Goal: Find specific page/section: Find specific page/section

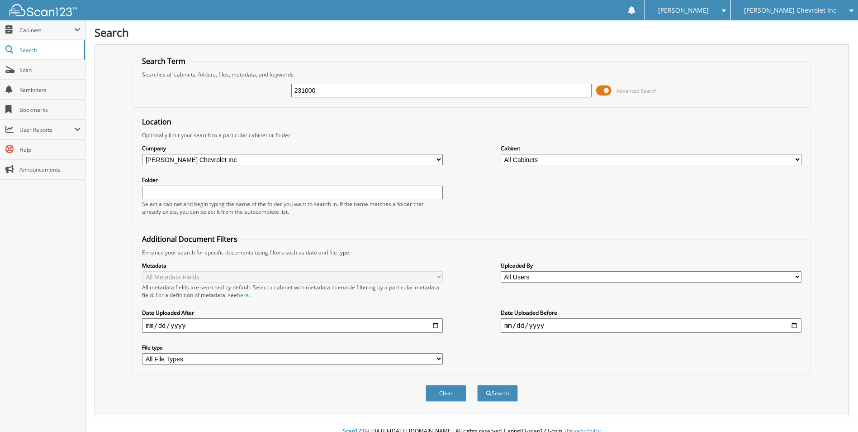
type input "231000"
click at [477, 385] on button "Search" at bounding box center [497, 393] width 41 height 17
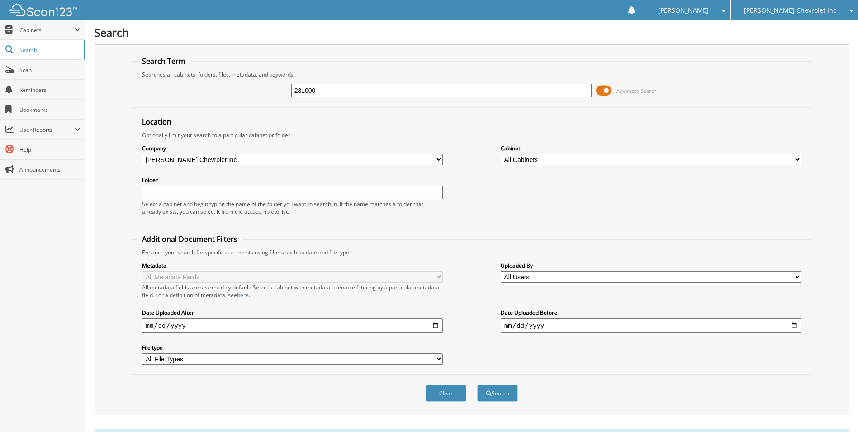
click at [802, 9] on span "[PERSON_NAME] Chevrolet Inc" at bounding box center [790, 10] width 92 height 5
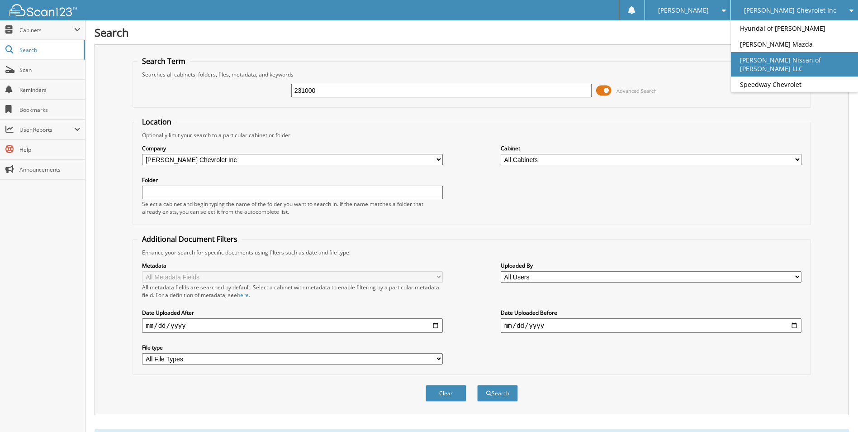
click at [781, 58] on link "[PERSON_NAME] Nissan of [PERSON_NAME] LLC" at bounding box center [794, 64] width 127 height 24
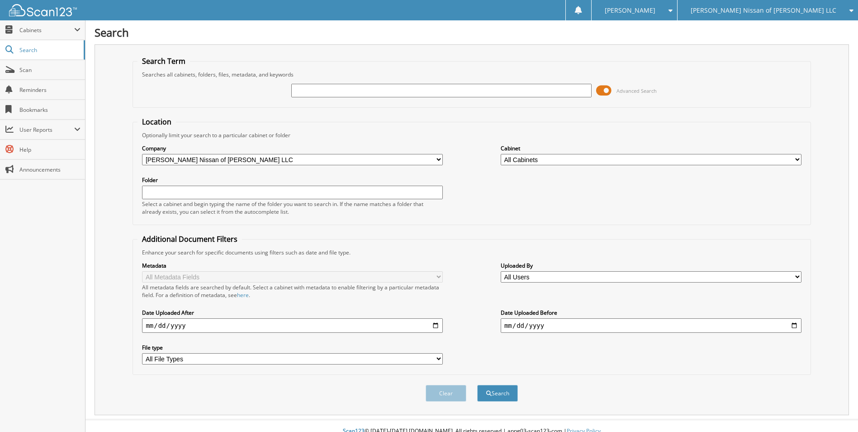
drag, startPoint x: 352, startPoint y: 90, endPoint x: 301, endPoint y: 87, distance: 51.2
click at [301, 87] on input "text" at bounding box center [441, 91] width 301 height 14
type input "231000"
click at [477, 385] on button "Search" at bounding box center [497, 393] width 41 height 17
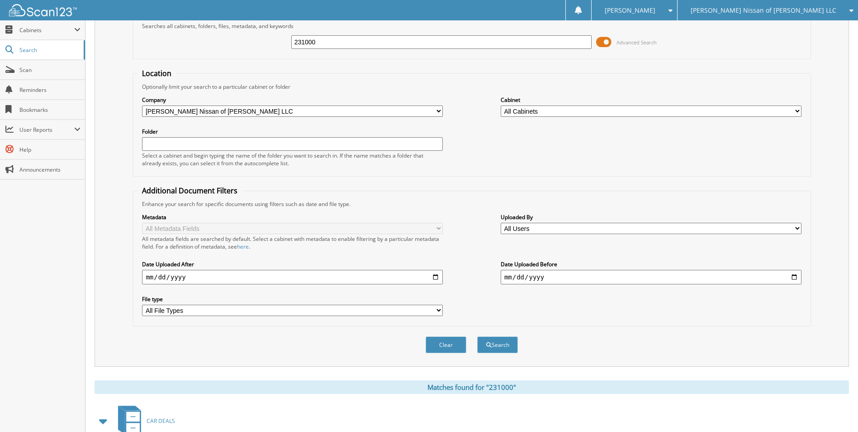
scroll to position [106, 0]
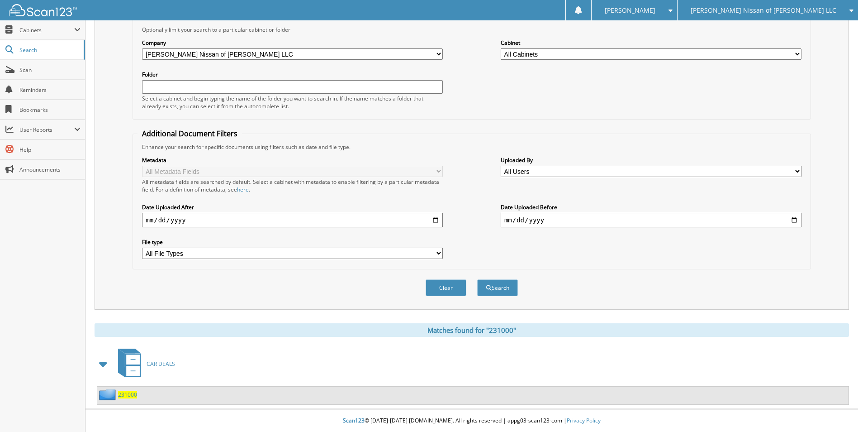
click at [121, 393] on span "231000" at bounding box center [127, 395] width 19 height 8
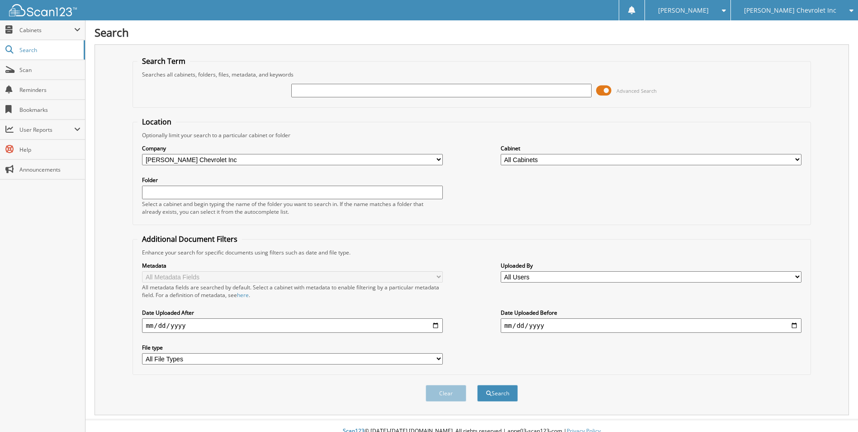
click at [354, 91] on input "text" at bounding box center [441, 91] width 301 height 14
type input "232152"
click at [477, 385] on button "Search" at bounding box center [497, 393] width 41 height 17
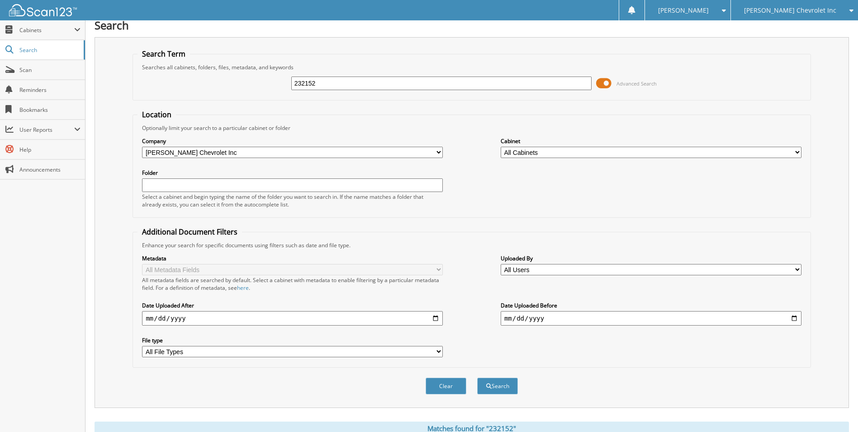
scroll to position [106, 0]
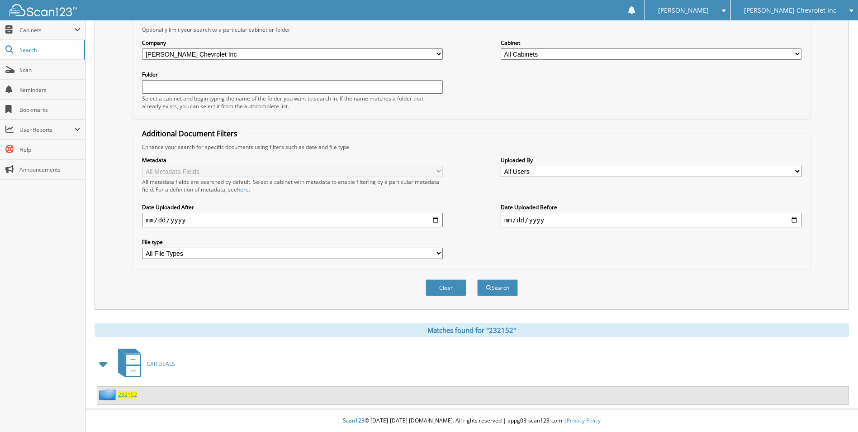
click at [128, 394] on span "232152" at bounding box center [127, 395] width 19 height 8
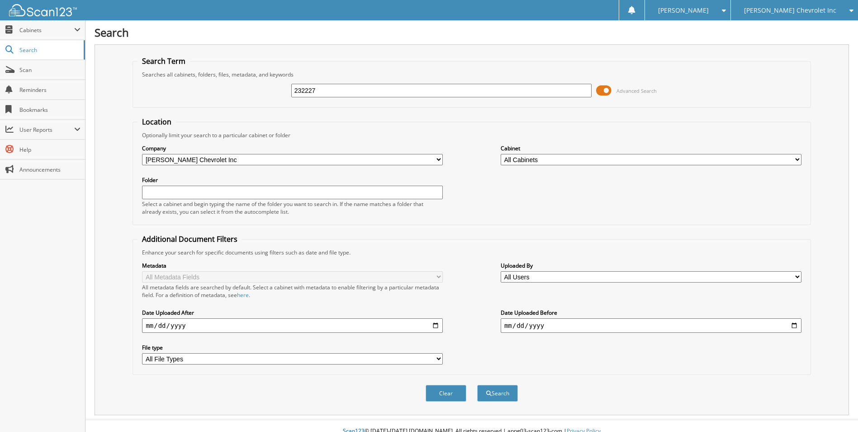
type input "232227"
click at [477, 385] on button "Search" at bounding box center [497, 393] width 41 height 17
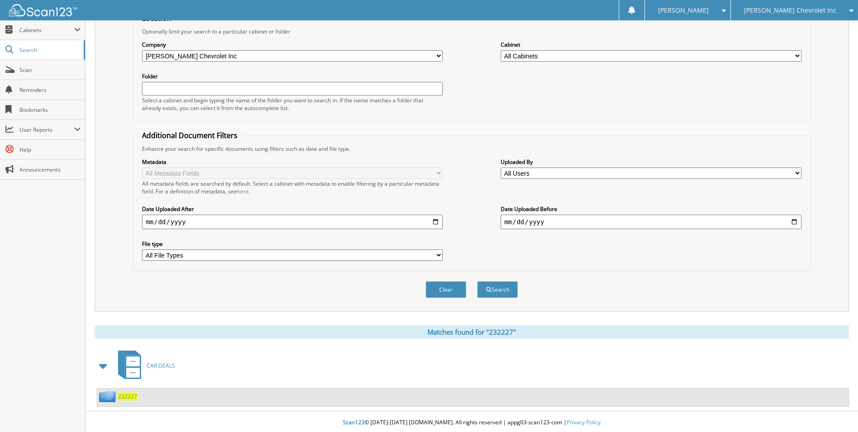
scroll to position [106, 0]
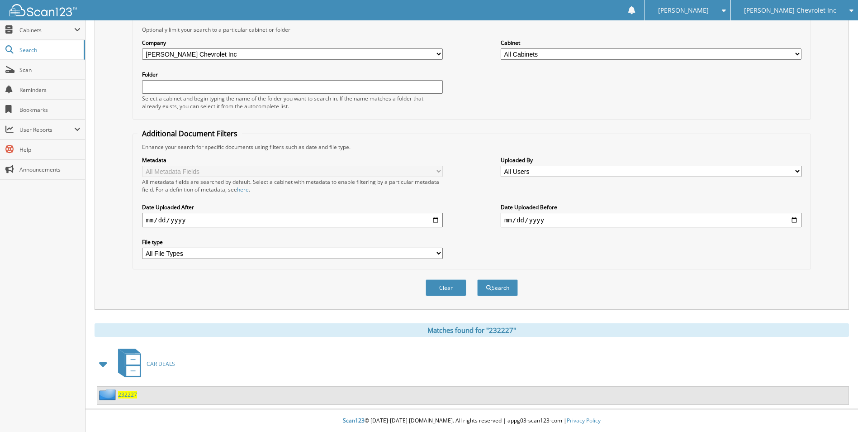
click at [131, 394] on span "232227" at bounding box center [127, 395] width 19 height 8
